Goal: Information Seeking & Learning: Learn about a topic

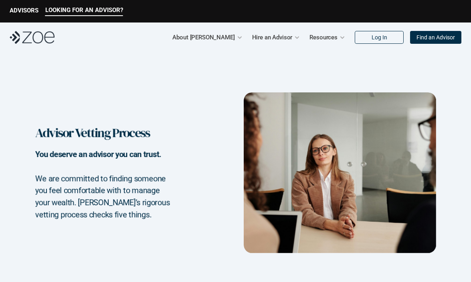
click at [239, 36] on div at bounding box center [240, 37] width 6 height 6
click at [219, 37] on p "About [PERSON_NAME]" at bounding box center [203, 37] width 62 height 12
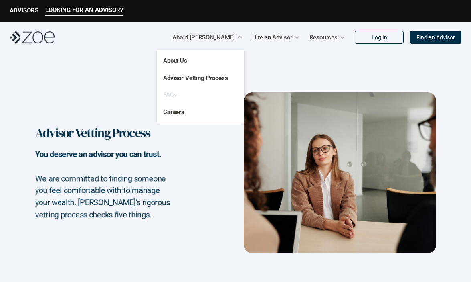
click at [173, 96] on link "FAQs" at bounding box center [170, 94] width 14 height 7
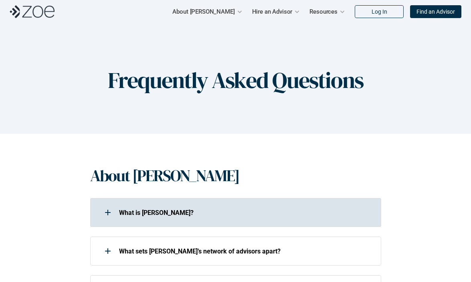
scroll to position [160, 0]
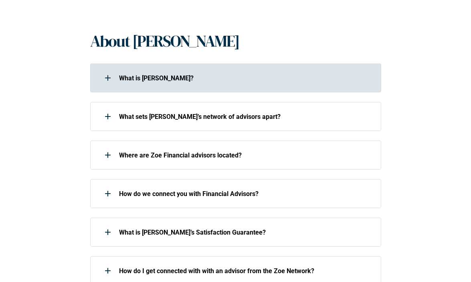
click at [149, 73] on div "What is [PERSON_NAME]?" at bounding box center [231, 78] width 283 height 16
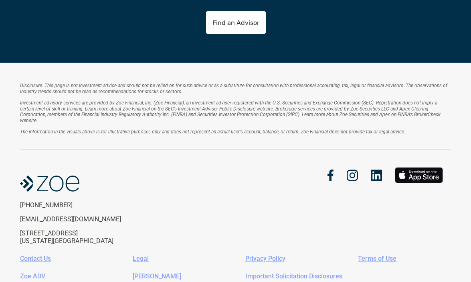
scroll to position [946, 0]
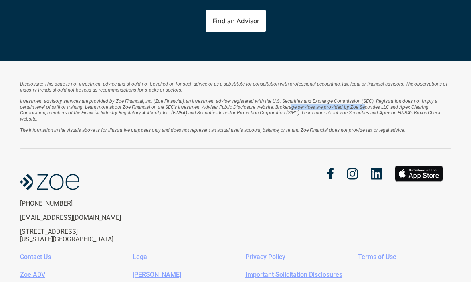
drag, startPoint x: 274, startPoint y: 106, endPoint x: 346, endPoint y: 106, distance: 71.8
click at [346, 106] on em "Investment advisory services are provided by Zoe Financial, Inc. (Zoe Financial…" at bounding box center [231, 109] width 422 height 23
click at [367, 108] on em "Investment advisory services are provided by Zoe Financial, Inc. (Zoe Financial…" at bounding box center [231, 109] width 422 height 23
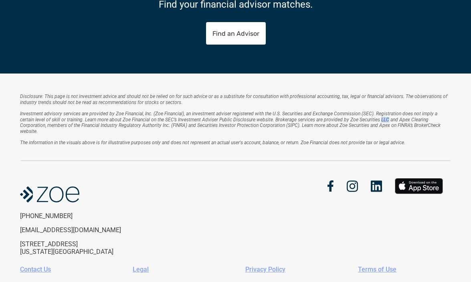
scroll to position [748, 0]
